Goal: Find specific page/section: Find specific page/section

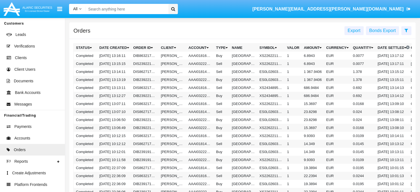
click at [130, 8] on input "Search" at bounding box center [126, 9] width 81 height 10
type input "duck"
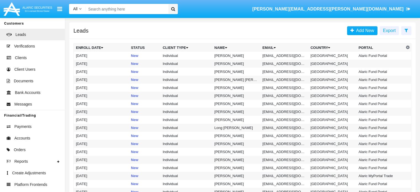
click at [110, 9] on input "Search" at bounding box center [126, 9] width 81 height 10
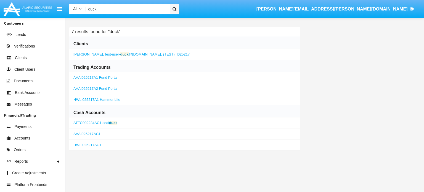
type input "duck"
click at [115, 55] on span "test-user- duck @aqa.com," at bounding box center [133, 54] width 57 height 4
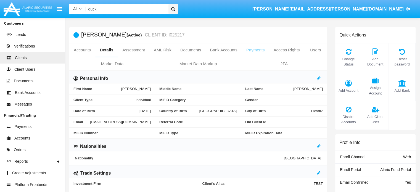
click at [249, 49] on link "Payments" at bounding box center [255, 49] width 27 height 13
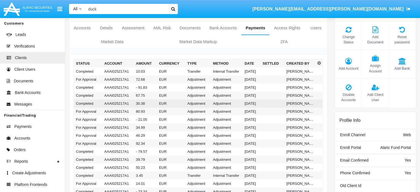
scroll to position [22, 0]
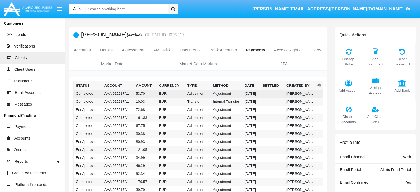
click at [187, 91] on td "Adjustment" at bounding box center [198, 94] width 26 height 8
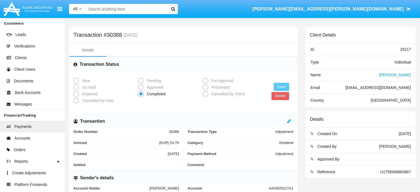
scroll to position [34, 0]
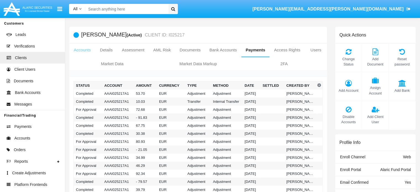
click at [83, 51] on link "Accounts" at bounding box center [82, 49] width 26 height 13
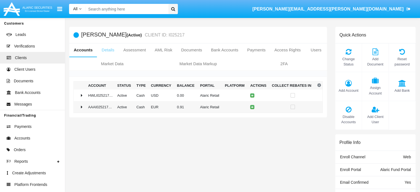
click at [107, 49] on link "Details" at bounding box center [108, 49] width 22 height 13
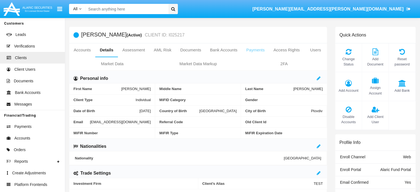
click at [257, 48] on link "Payments" at bounding box center [255, 49] width 27 height 13
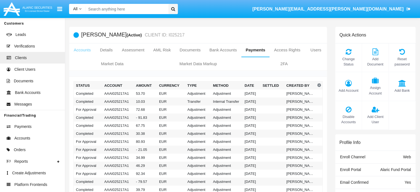
click at [79, 49] on link "Accounts" at bounding box center [82, 49] width 26 height 13
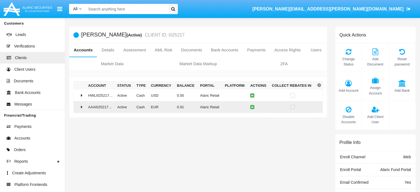
click at [83, 107] on icon at bounding box center [82, 107] width 2 height 4
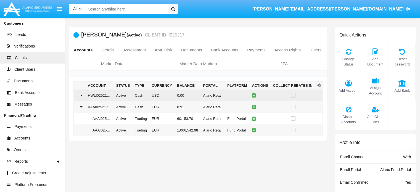
click at [82, 96] on icon at bounding box center [82, 95] width 2 height 4
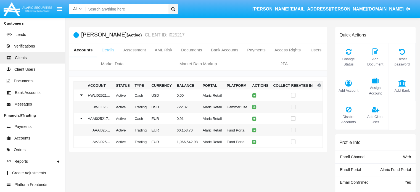
click at [111, 49] on link "Details" at bounding box center [108, 49] width 22 height 13
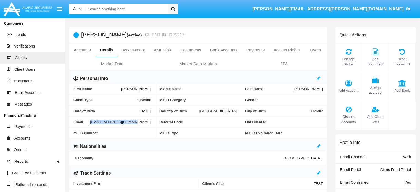
drag, startPoint x: 153, startPoint y: 122, endPoint x: 112, endPoint y: 124, distance: 40.9
click at [112, 124] on div "Email test-user-duck@aqa.com" at bounding box center [112, 122] width 86 height 11
copy span "[EMAIL_ADDRESS][DOMAIN_NAME]"
click at [257, 48] on link "Payments" at bounding box center [255, 49] width 27 height 13
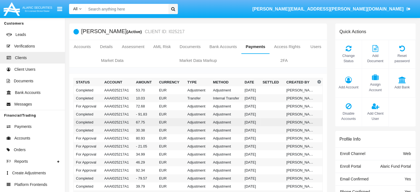
scroll to position [3, 0]
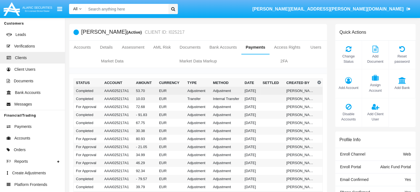
click at [148, 91] on td "53.70" at bounding box center [145, 91] width 23 height 8
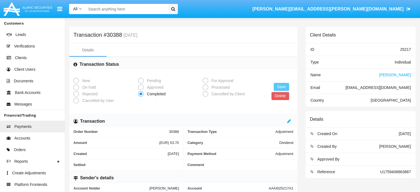
scroll to position [34, 0]
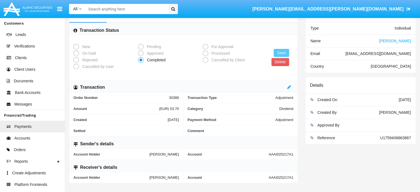
click at [280, 177] on span "AAAI025217A1" at bounding box center [281, 177] width 25 height 4
copy span "AAAI025217A1"
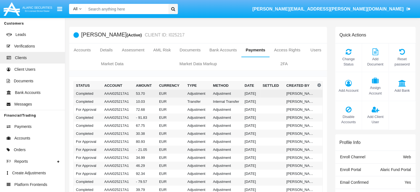
click at [165, 93] on td "EUR" at bounding box center [171, 94] width 28 height 8
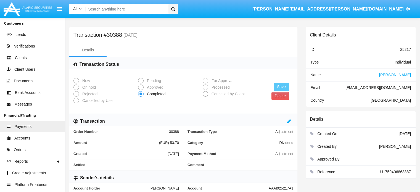
click at [284, 143] on span "Dividend" at bounding box center [286, 143] width 14 height 4
copy span "Dividend"
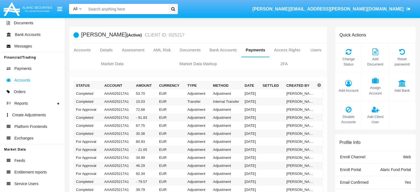
scroll to position [57, 0]
click at [21, 91] on span "Orders" at bounding box center [20, 93] width 12 height 6
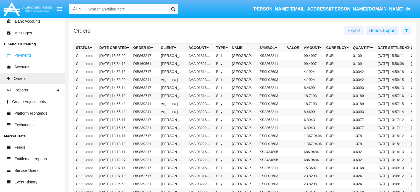
scroll to position [73, 0]
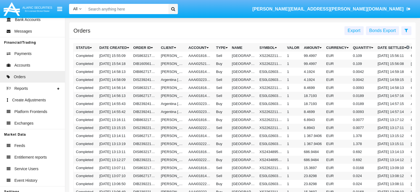
click at [108, 10] on input "Search" at bounding box center [126, 9] width 81 height 10
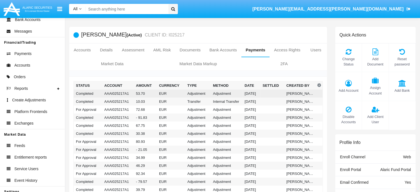
click at [88, 93] on td "Completed" at bounding box center [88, 94] width 28 height 8
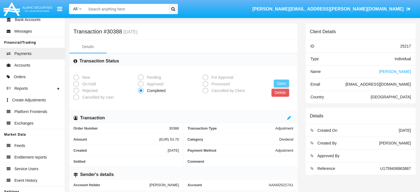
scroll to position [4, 0]
drag, startPoint x: 378, startPoint y: 168, endPoint x: 411, endPoint y: 167, distance: 33.7
click at [411, 167] on div "Reference U1759406863887" at bounding box center [361, 168] width 110 height 13
copy div "U1759406863887"
